Goal: Find contact information: Find contact information

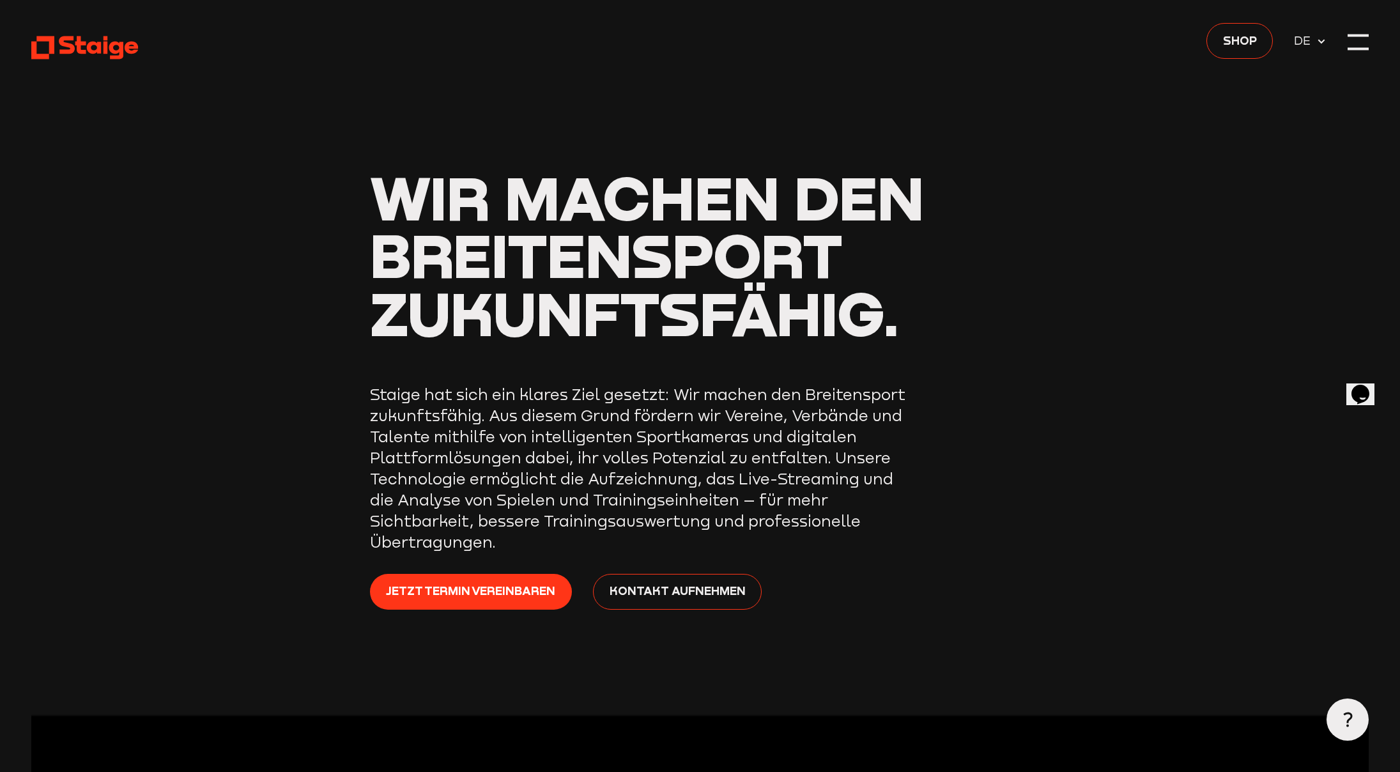
click at [728, 611] on div "Jetzt Termin vereinbaren Kontakt aufnehmen" at bounding box center [700, 602] width 661 height 56
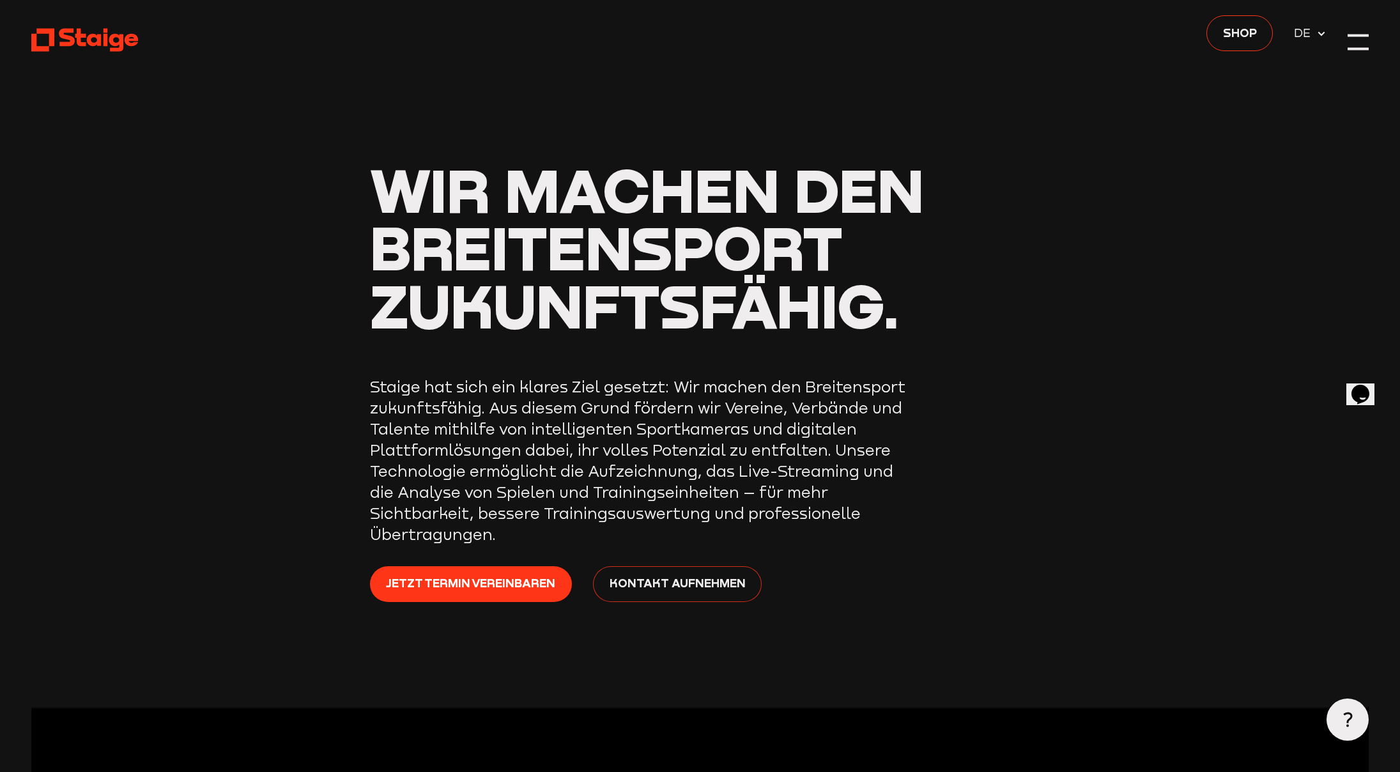
click at [730, 602] on link "Kontakt aufnehmen" at bounding box center [677, 584] width 169 height 36
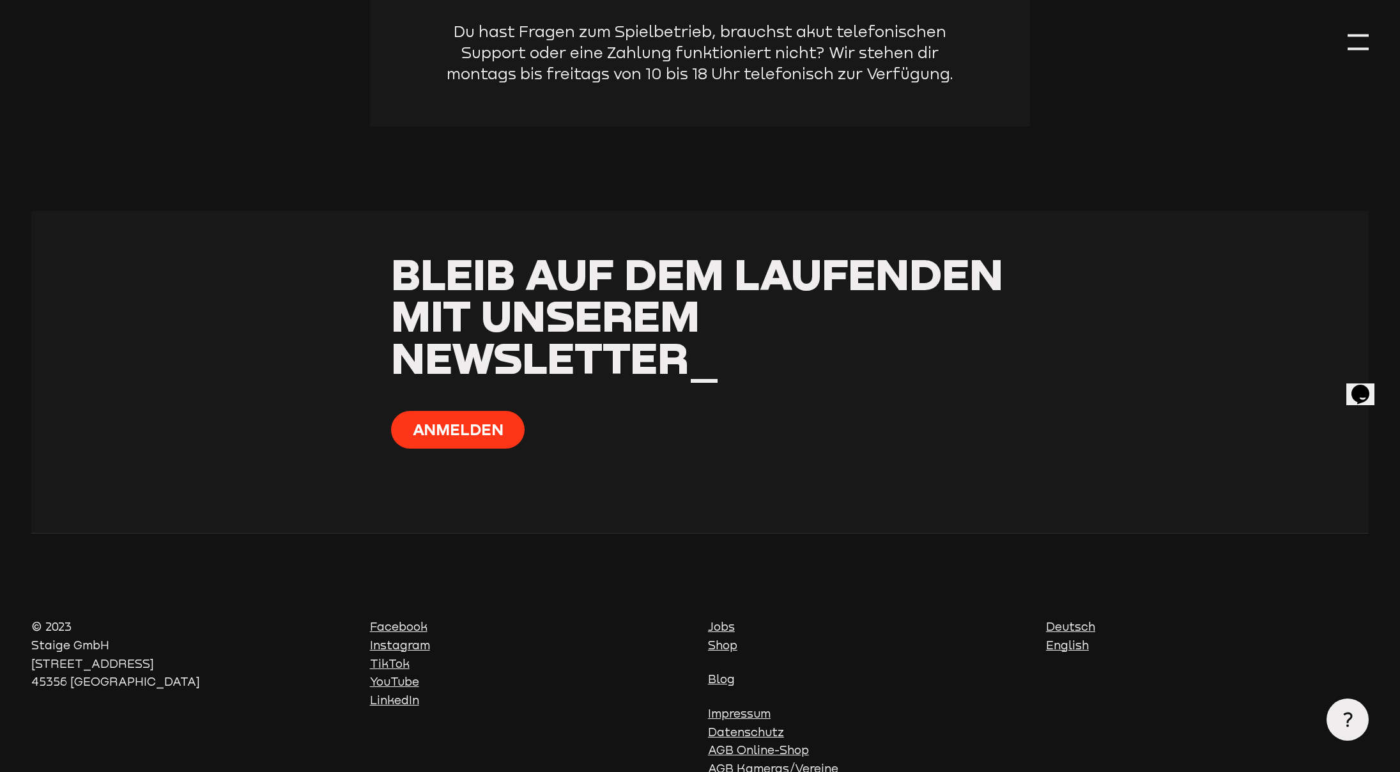
scroll to position [1138, 0]
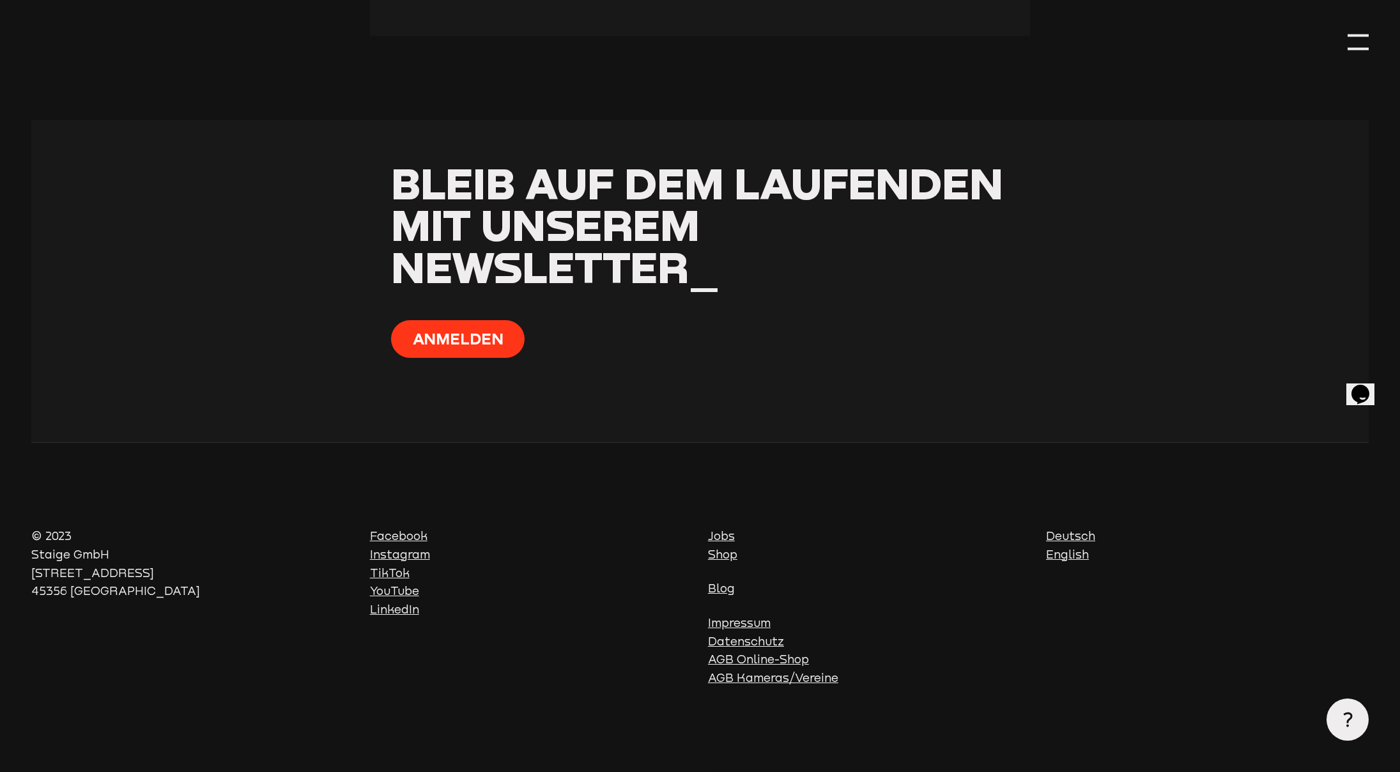
click at [740, 623] on link "Impressum" at bounding box center [739, 622] width 63 height 13
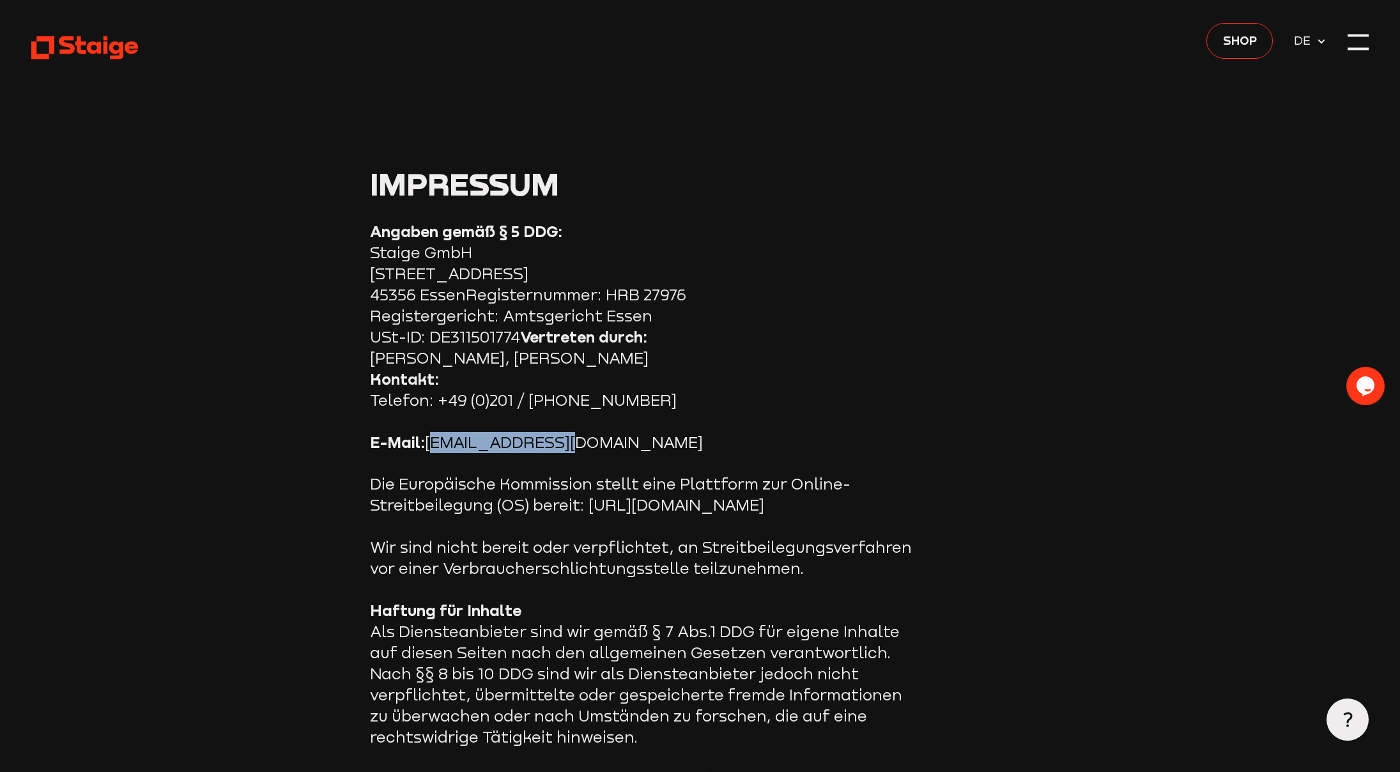
drag, startPoint x: 563, startPoint y: 443, endPoint x: 429, endPoint y: 447, distance: 134.9
click at [429, 447] on p "E-Mail: [EMAIL_ADDRESS][DOMAIN_NAME]" at bounding box center [641, 442] width 543 height 21
copy p "[EMAIL_ADDRESS][DOMAIN_NAME]"
